Goal: Communication & Community: Connect with others

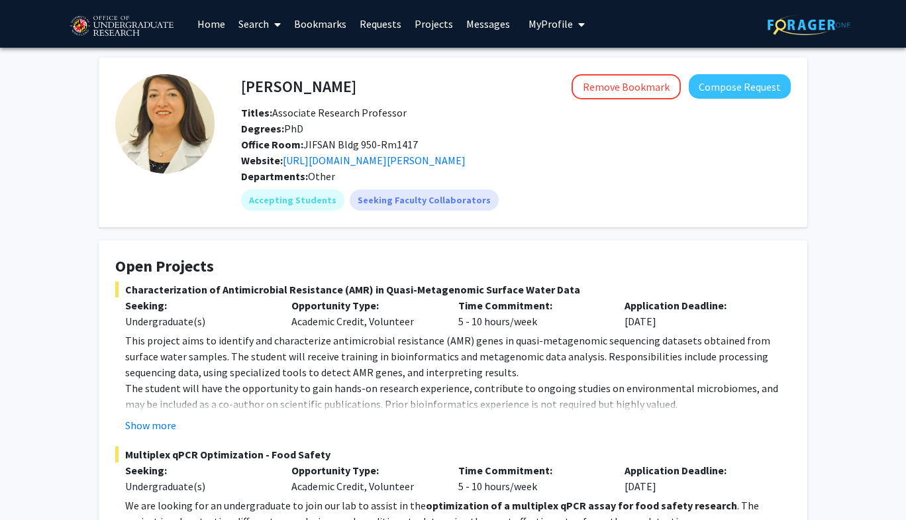
click at [475, 28] on link "Messages" at bounding box center [488, 24] width 57 height 46
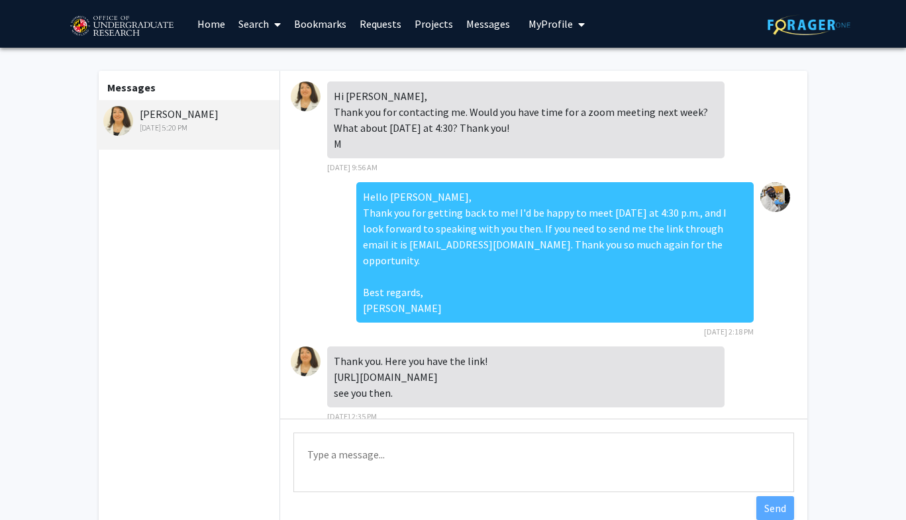
scroll to position [60, 0]
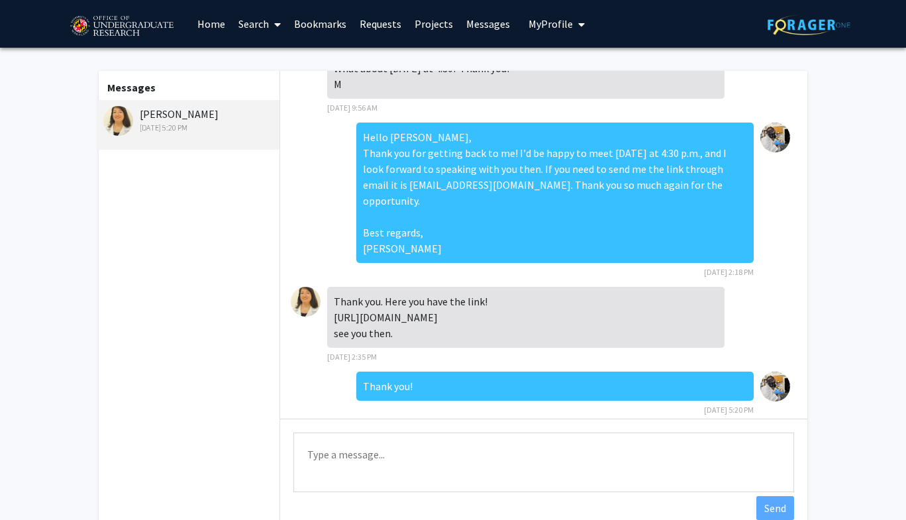
click at [498, 300] on div "Thank you. Here you have the link! [URL][DOMAIN_NAME] see you then." at bounding box center [526, 317] width 398 height 61
copy div "[URL][DOMAIN_NAME]"
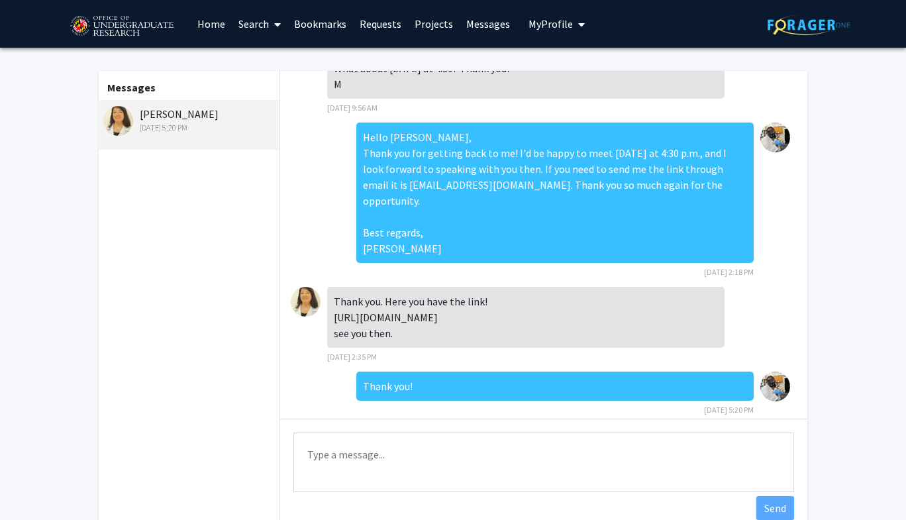
click at [294, 133] on div "Hello [PERSON_NAME], Thank you for getting back to me! I'd be happy to meet [DA…" at bounding box center [544, 205] width 506 height 164
